Goal: Task Accomplishment & Management: Manage account settings

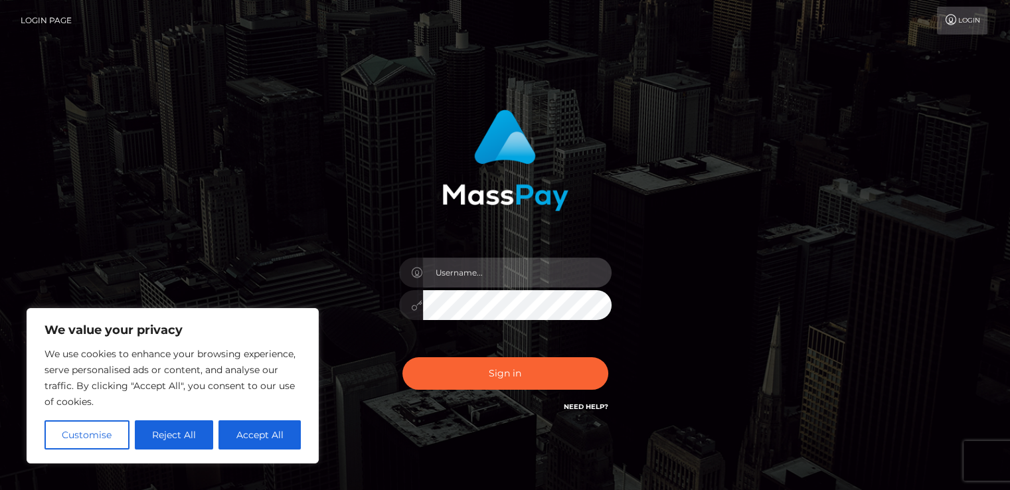
click at [467, 275] on input "text" at bounding box center [517, 273] width 188 height 30
type input "mistress.syen@gmail.com"
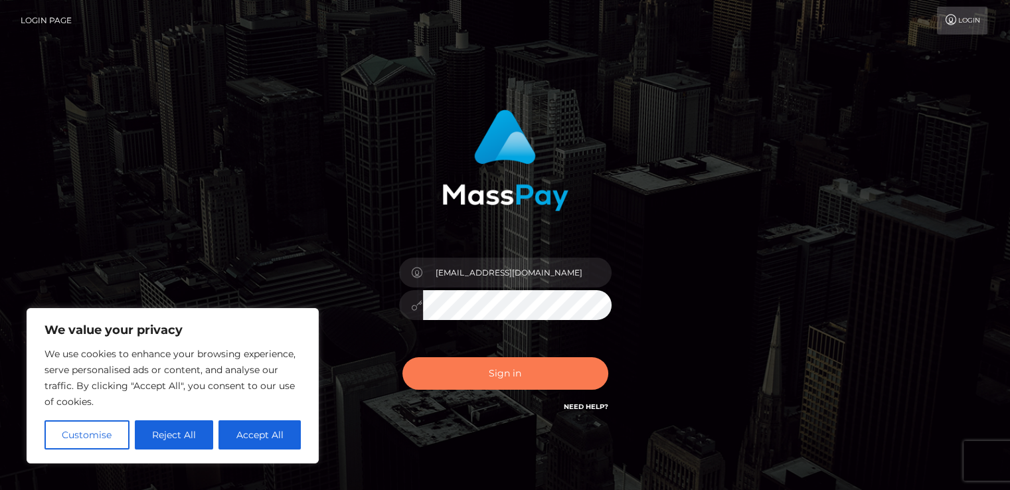
click at [528, 376] on button "Sign in" at bounding box center [505, 373] width 206 height 33
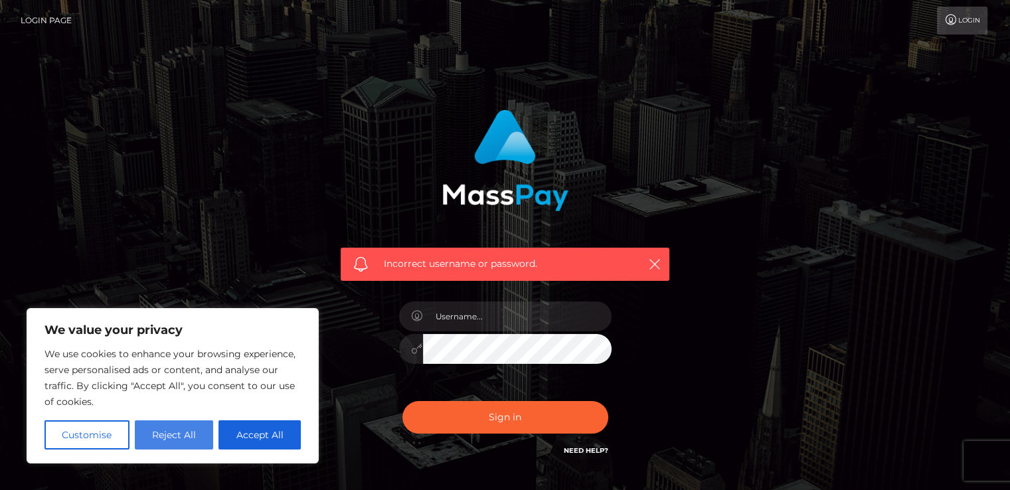
click at [171, 437] on button "Reject All" at bounding box center [174, 434] width 79 height 29
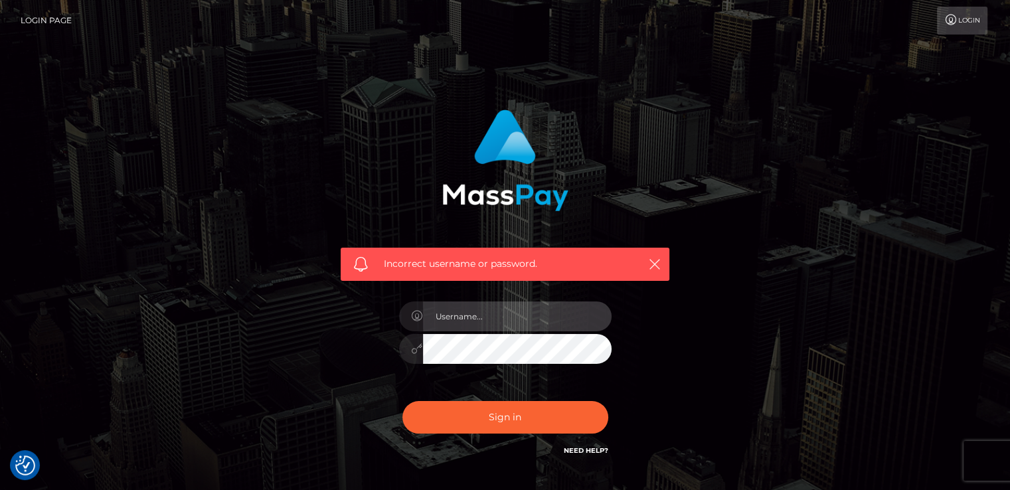
click at [508, 325] on input "text" at bounding box center [517, 316] width 188 height 30
type input "mistress.syen@gmail.com"
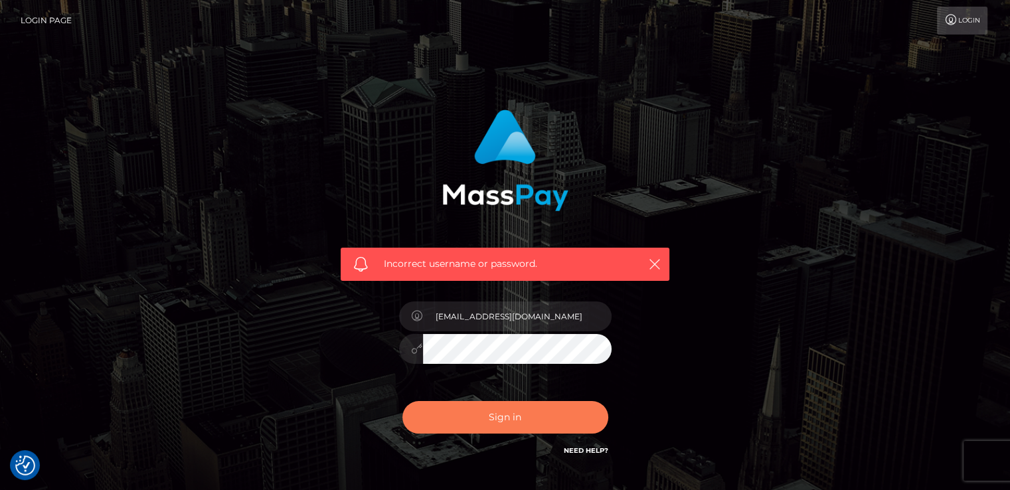
click at [463, 415] on button "Sign in" at bounding box center [505, 417] width 206 height 33
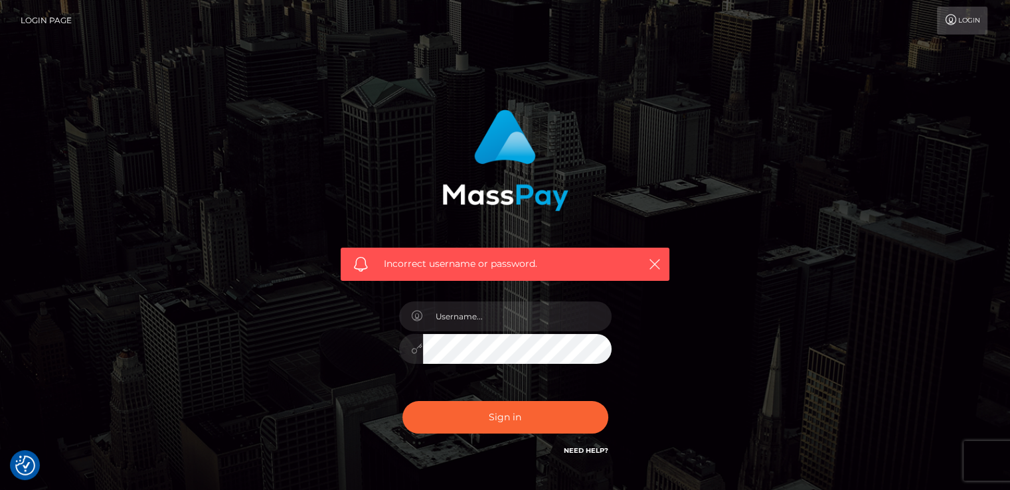
click at [957, 31] on link "Login" at bounding box center [962, 21] width 50 height 28
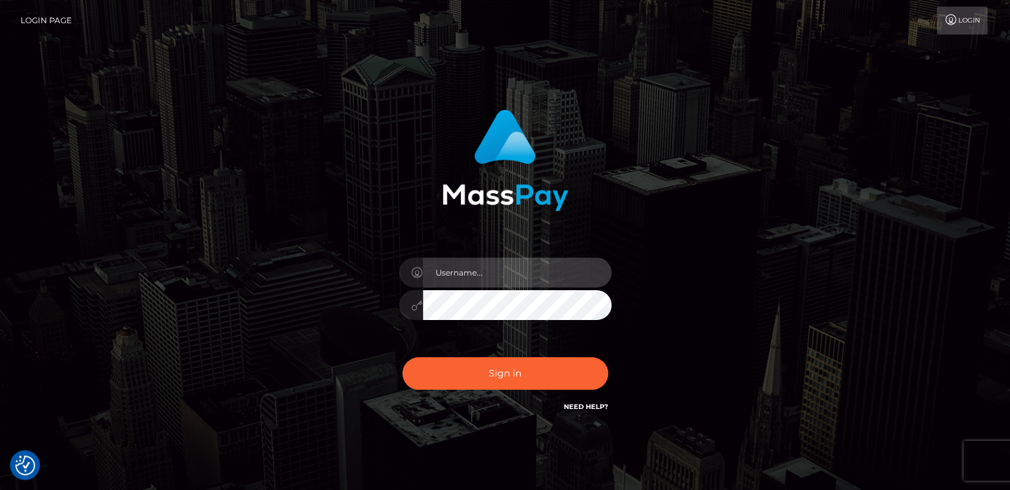
click at [485, 277] on input "text" at bounding box center [517, 273] width 188 height 30
type input "mistress.syen@gmail.com"
click at [409, 306] on div at bounding box center [411, 305] width 24 height 30
click at [963, 32] on link "Login" at bounding box center [962, 21] width 50 height 28
click at [472, 287] on input "text" at bounding box center [517, 273] width 188 height 30
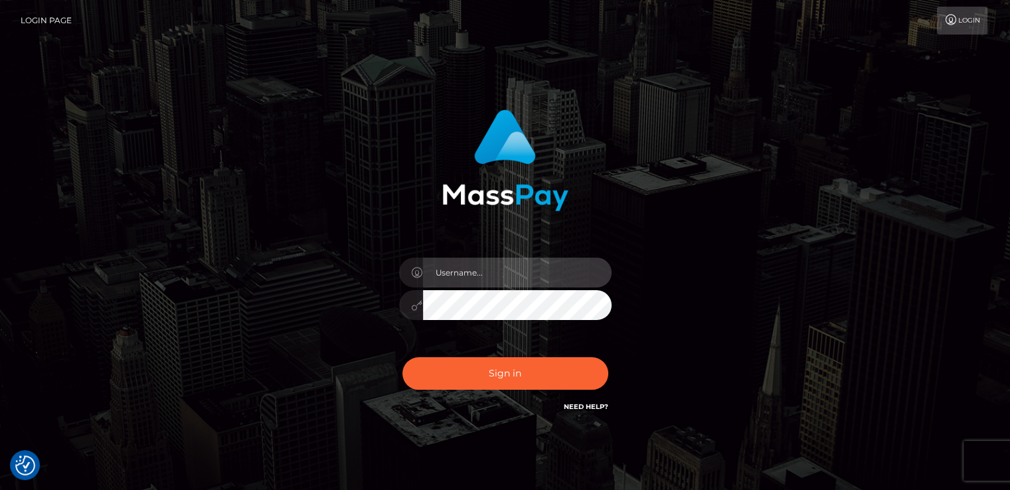
type input "[EMAIL_ADDRESS][DOMAIN_NAME]"
click at [366, 312] on div "mistress.syen@gmail.com Sign in" at bounding box center [505, 262] width 348 height 325
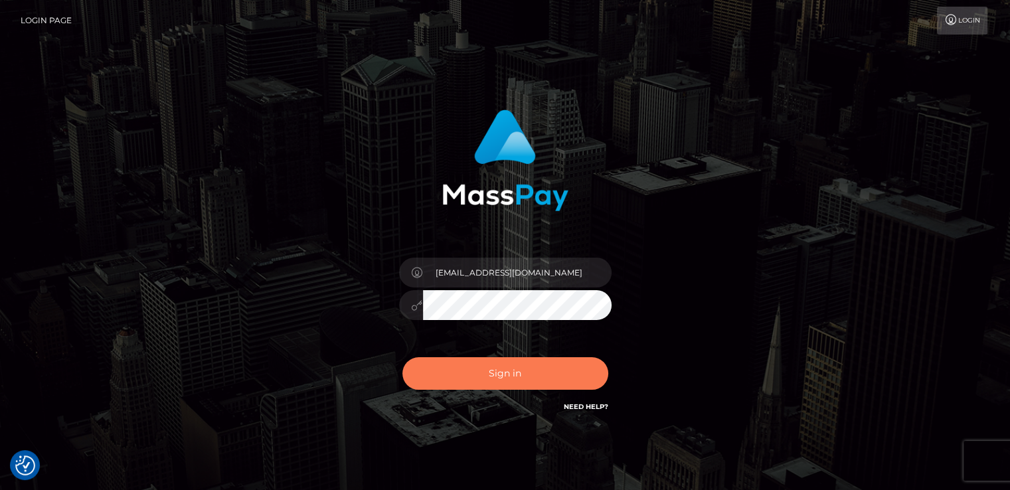
click at [459, 367] on button "Sign in" at bounding box center [505, 373] width 206 height 33
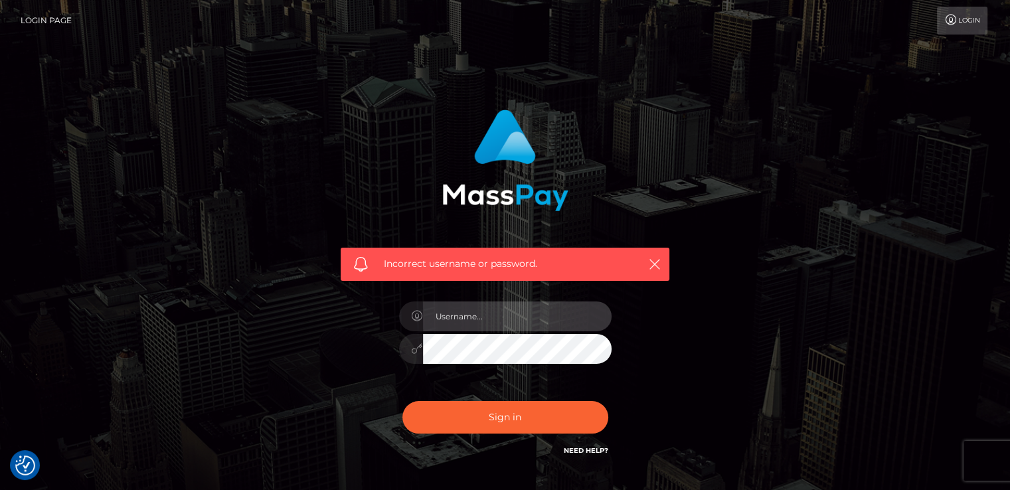
click at [487, 322] on input "text" at bounding box center [517, 316] width 188 height 30
type input "[EMAIL_ADDRESS][DOMAIN_NAME]"
click at [345, 394] on div "Incorrect username or password. [EMAIL_ADDRESS][DOMAIN_NAME]" at bounding box center [505, 284] width 348 height 368
click at [402, 401] on button "Sign in" at bounding box center [505, 417] width 206 height 33
click at [590, 451] on link "Need Help?" at bounding box center [585, 450] width 44 height 9
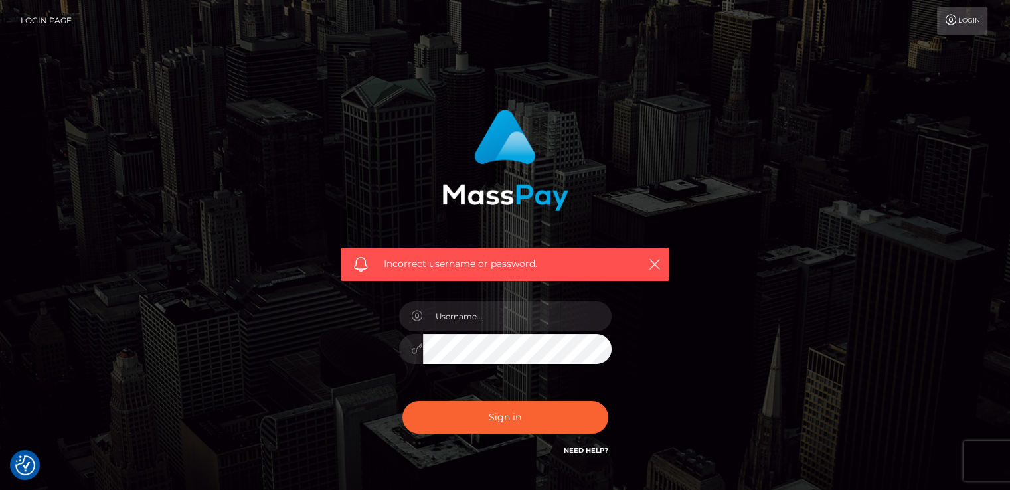
click at [485, 266] on span "Incorrect username or password." at bounding box center [505, 264] width 242 height 14
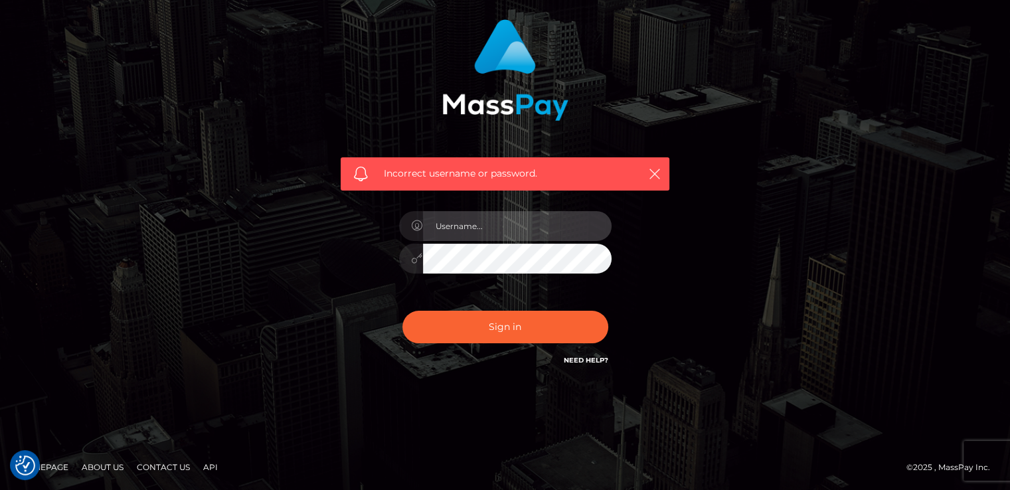
click at [470, 226] on input "text" at bounding box center [517, 226] width 188 height 30
click at [334, 396] on div "Incorrect username or password." at bounding box center [505, 200] width 1010 height 581
click at [582, 358] on link "Need Help?" at bounding box center [585, 360] width 44 height 9
click at [485, 229] on input "text" at bounding box center [517, 226] width 188 height 30
click at [491, 174] on span "Incorrect username or password." at bounding box center [505, 174] width 242 height 14
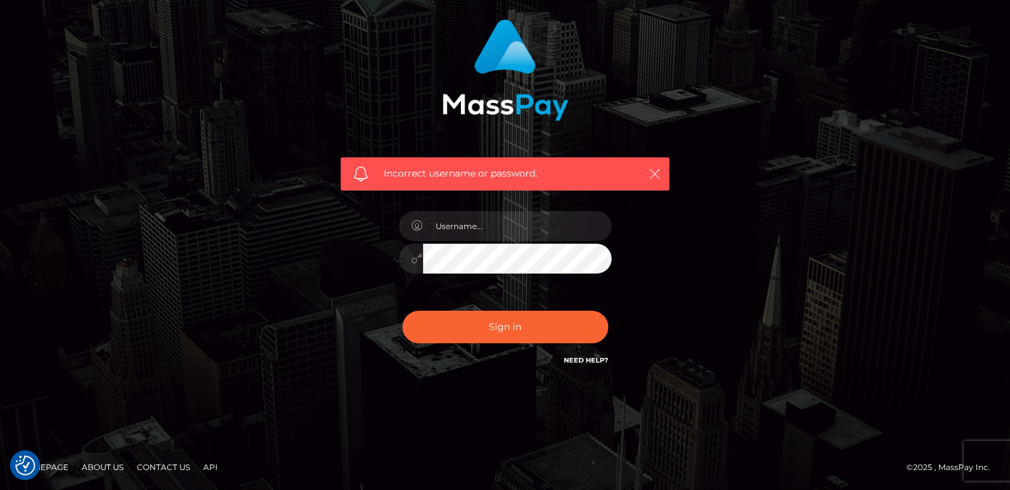
click at [653, 174] on icon "button" at bounding box center [654, 173] width 13 height 13
type input "[EMAIL_ADDRESS][DOMAIN_NAME]"
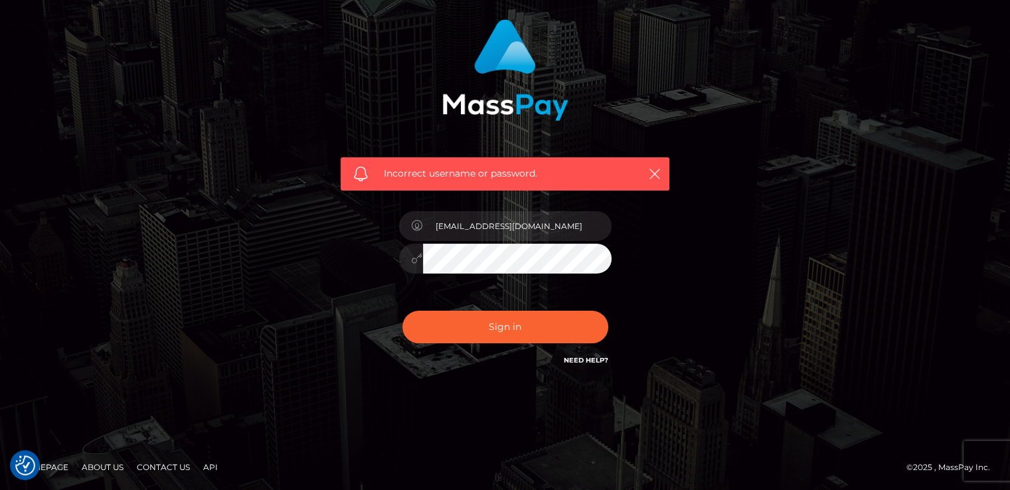
click at [415, 229] on icon at bounding box center [417, 225] width 11 height 11
click at [417, 258] on icon at bounding box center [417, 258] width 11 height 11
click at [368, 274] on div "Incorrect username or password. [EMAIL_ADDRESS][DOMAIN_NAME]" at bounding box center [505, 193] width 348 height 368
click at [573, 305] on div "Sign in Need Help?" at bounding box center [505, 332] width 232 height 59
click at [296, 295] on div "Incorrect username or password. [EMAIL_ADDRESS][DOMAIN_NAME]" at bounding box center [505, 200] width 757 height 382
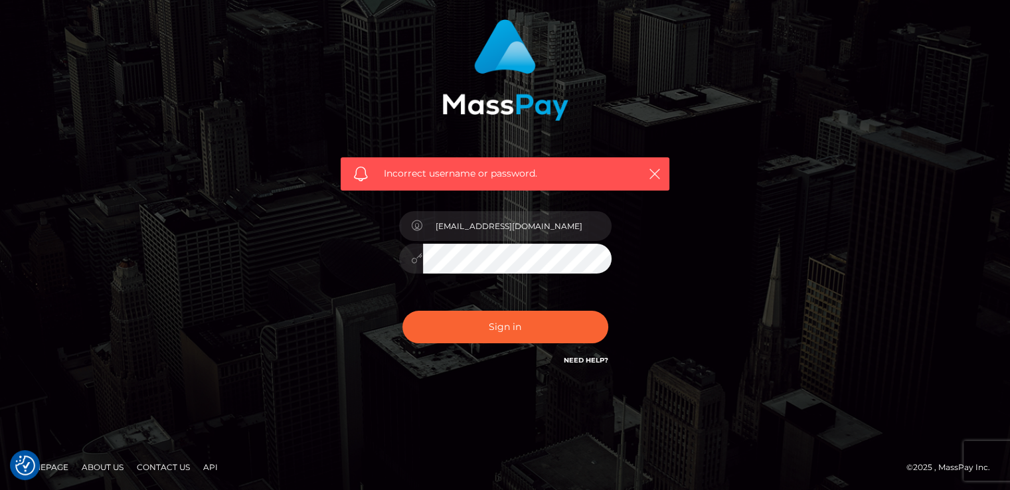
click at [402, 311] on button "Sign in" at bounding box center [505, 327] width 206 height 33
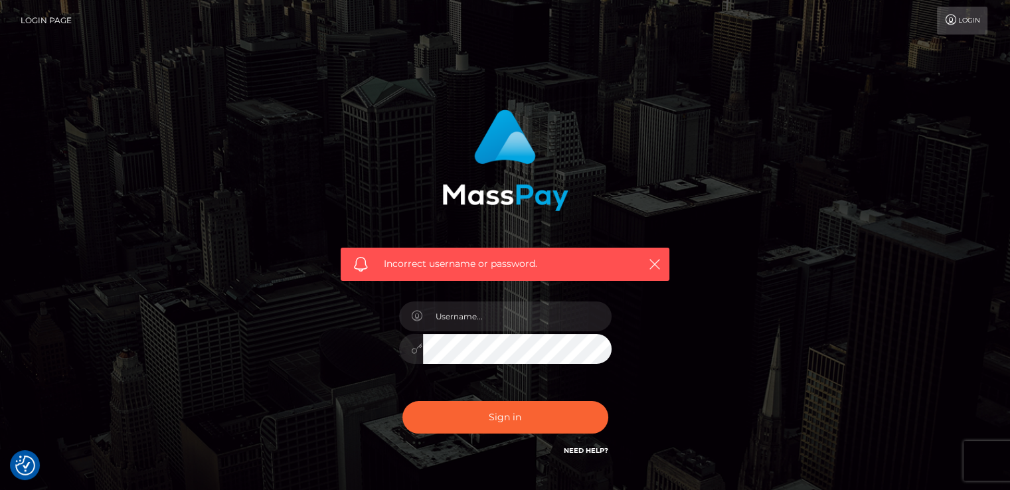
click at [48, 24] on link "Login Page" at bounding box center [46, 21] width 51 height 28
